Goal: Browse casually: Explore the website without a specific task or goal

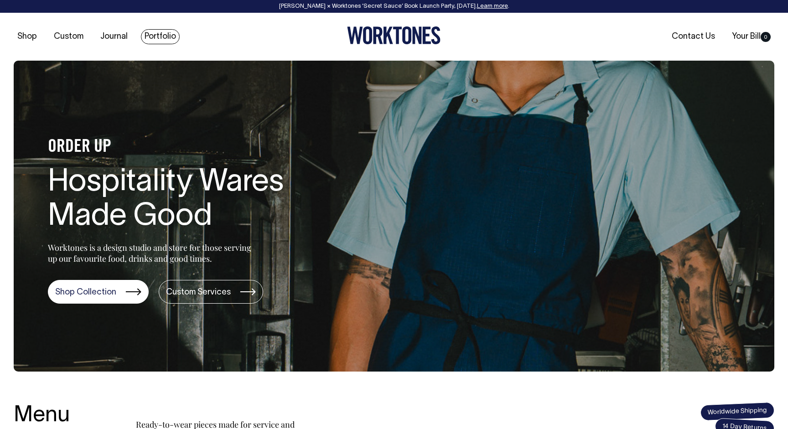
click at [154, 39] on link "Portfolio" at bounding box center [160, 36] width 39 height 15
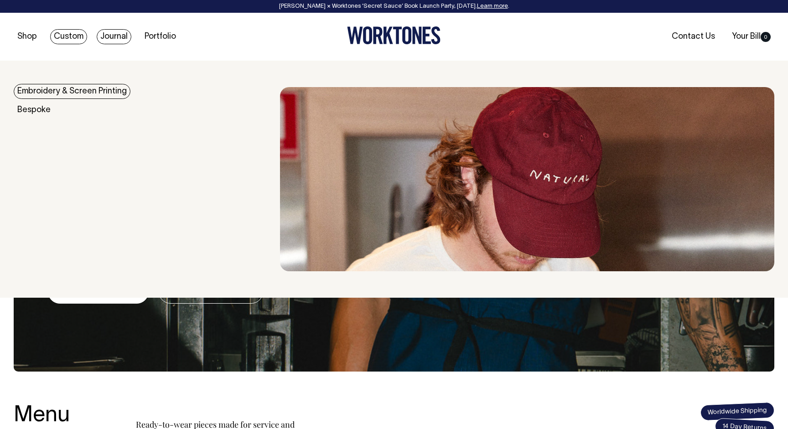
click at [109, 43] on link "Journal" at bounding box center [114, 36] width 35 height 15
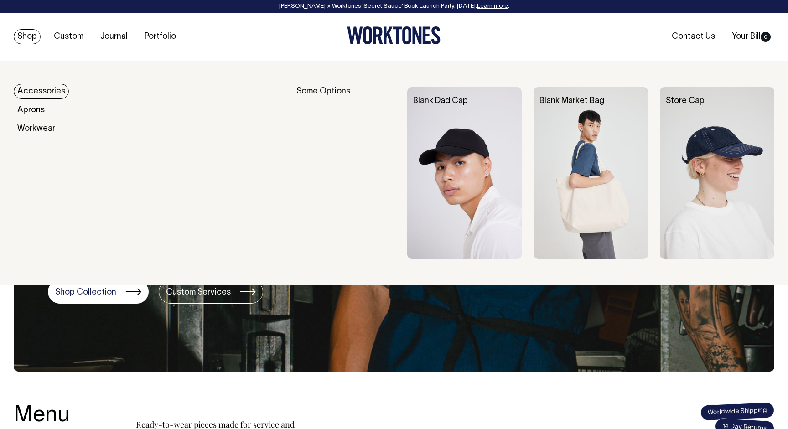
click at [26, 36] on link "Shop" at bounding box center [27, 36] width 27 height 15
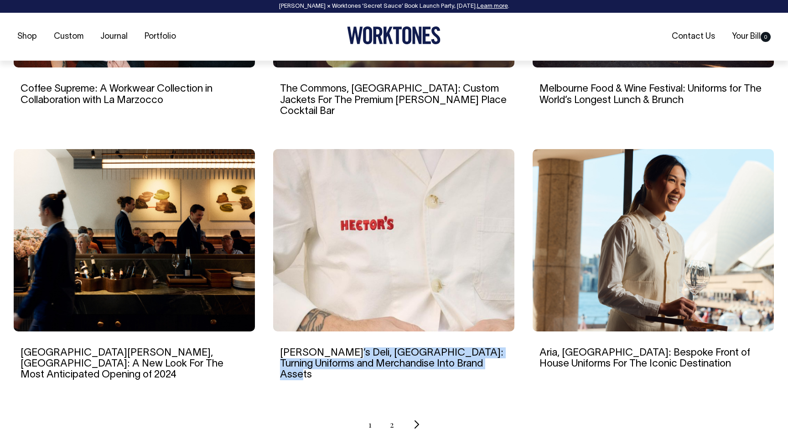
scroll to position [778, 0]
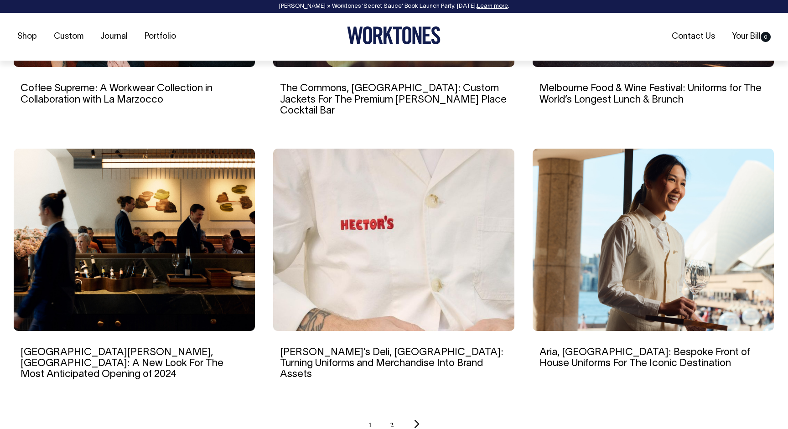
click at [394, 412] on ul "1 2" at bounding box center [394, 423] width 760 height 23
click at [390, 412] on link "2" at bounding box center [392, 423] width 4 height 23
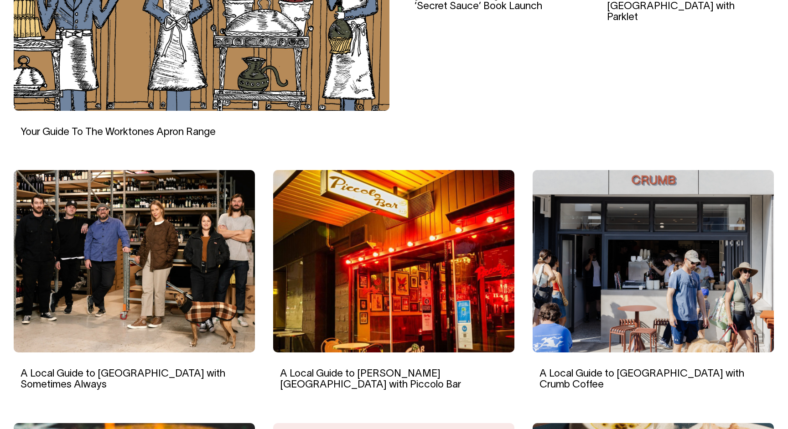
scroll to position [482, 0]
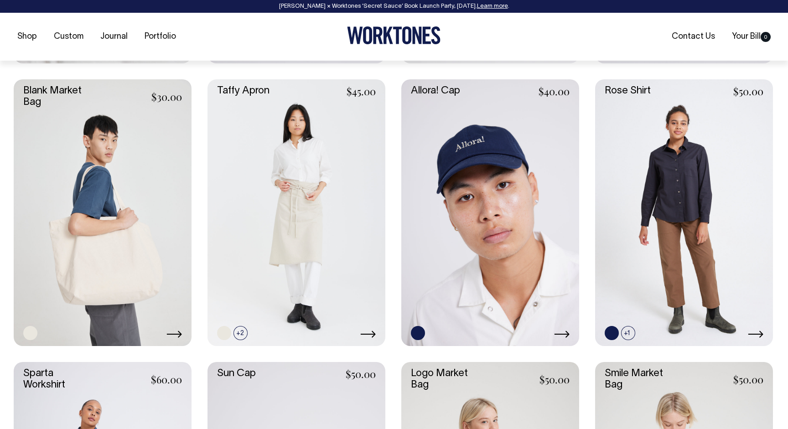
scroll to position [1505, 0]
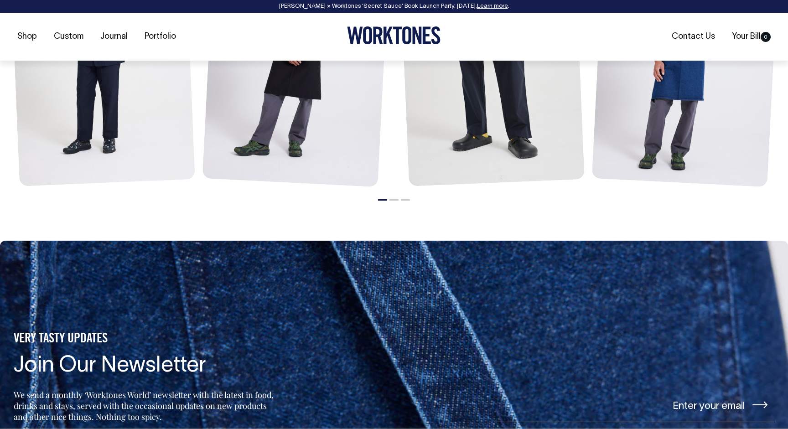
scroll to position [1185, 0]
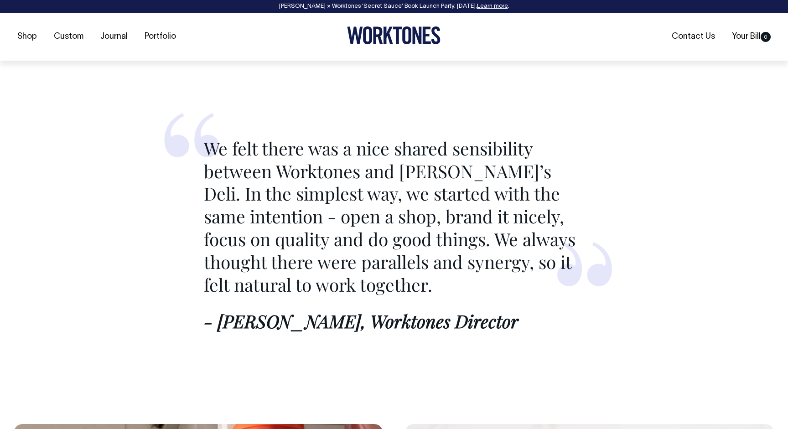
scroll to position [1432, 0]
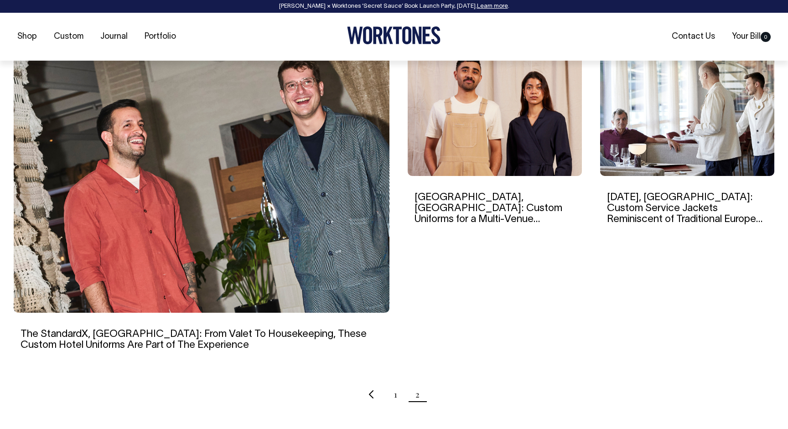
scroll to position [281, 0]
